Goal: Information Seeking & Learning: Learn about a topic

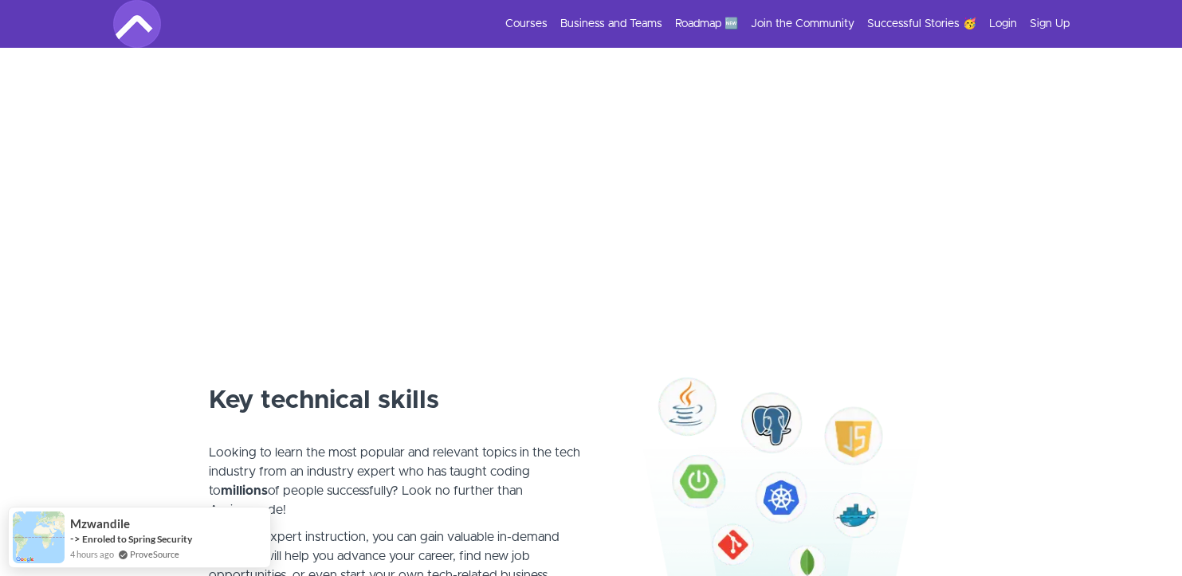
scroll to position [614, 0]
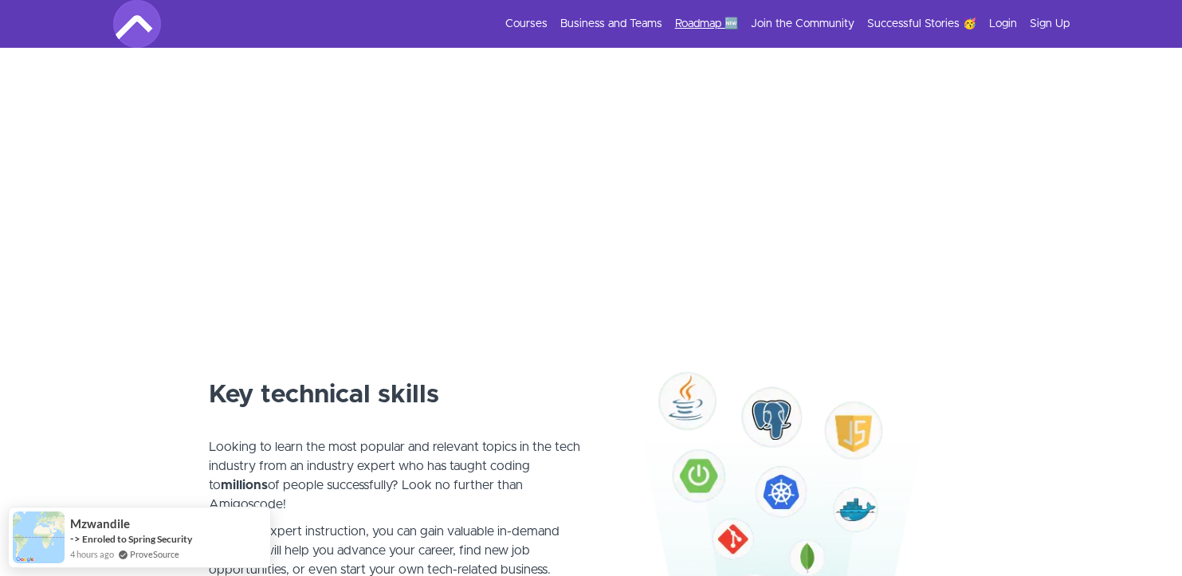
click at [712, 28] on link "Roadmap 🆕" at bounding box center [706, 24] width 63 height 16
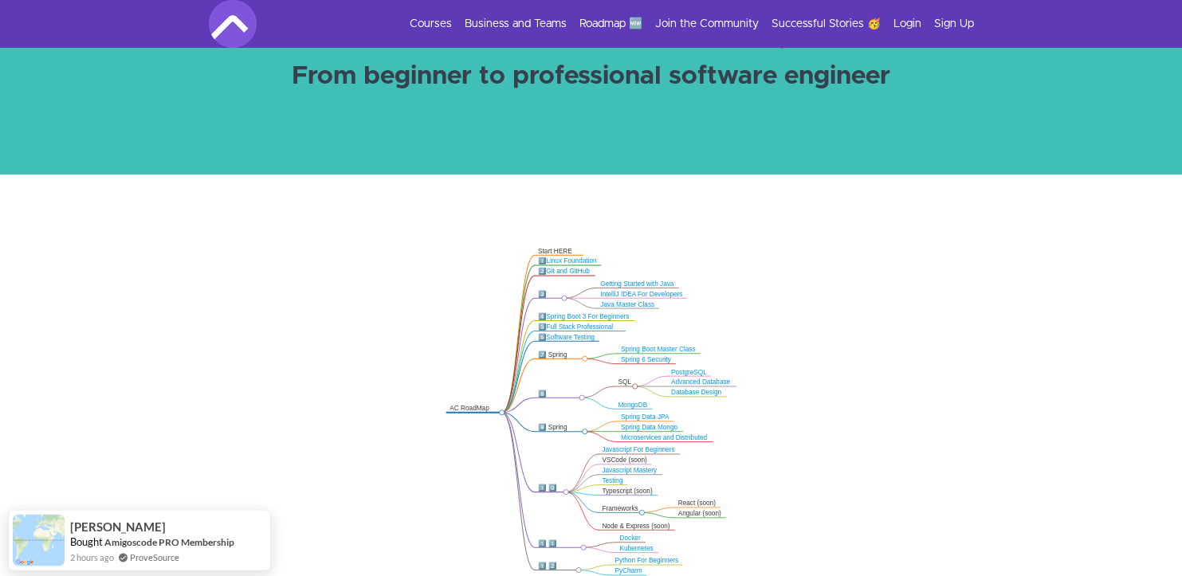
scroll to position [269, 0]
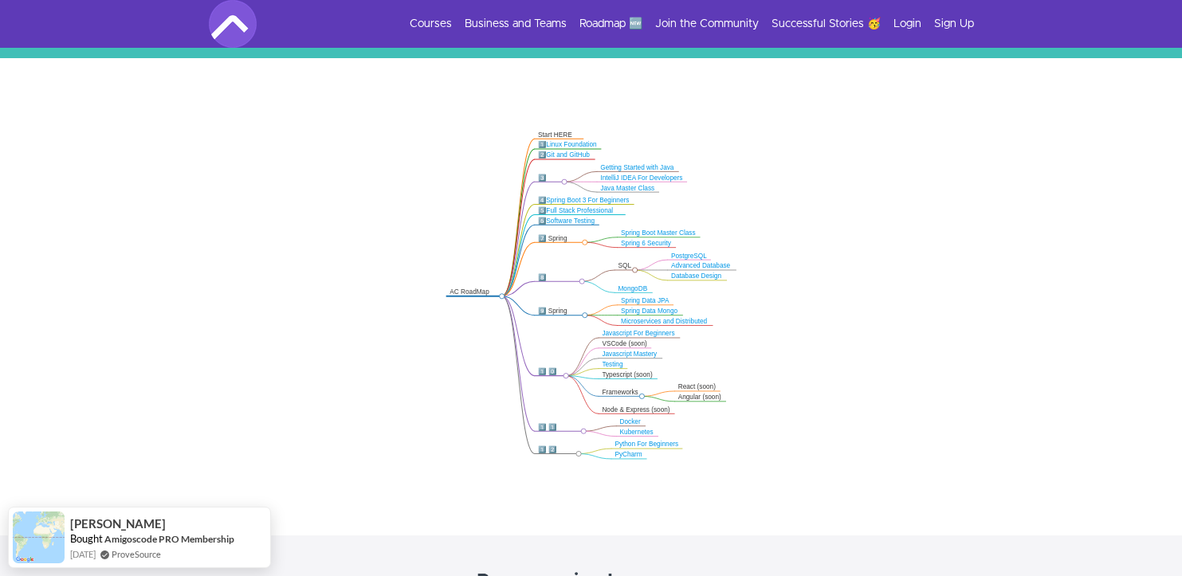
click at [700, 264] on link "Advanced Database" at bounding box center [700, 265] width 59 height 7
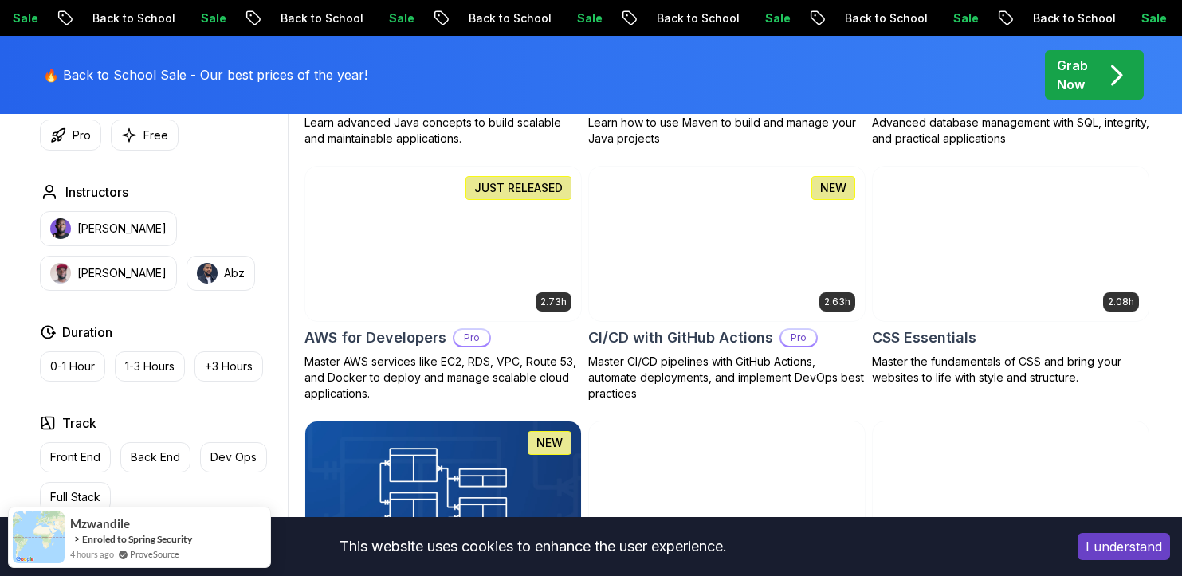
scroll to position [1410, 0]
